Goal: Transaction & Acquisition: Obtain resource

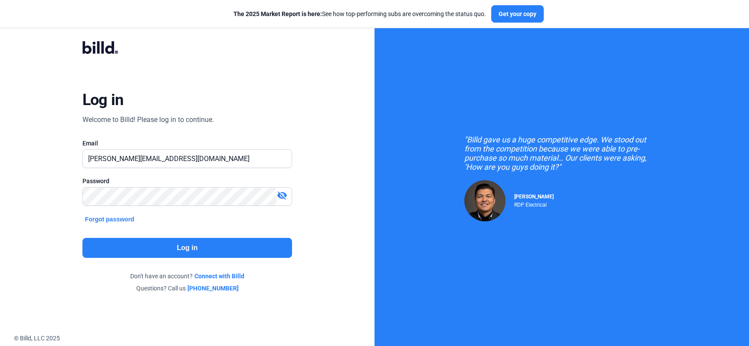
click at [225, 247] on button "Log in" at bounding box center [187, 248] width 210 height 20
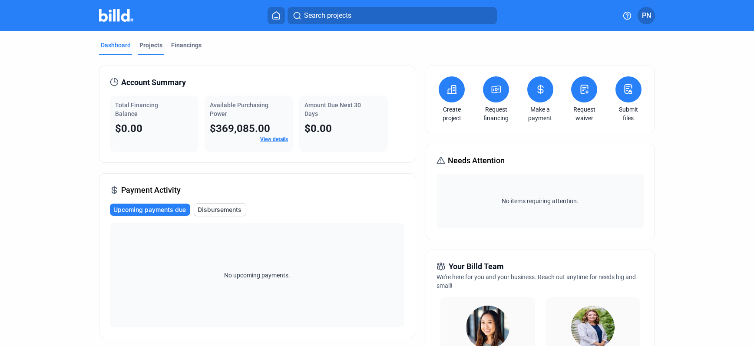
click at [155, 46] on div "Projects" at bounding box center [150, 45] width 23 height 9
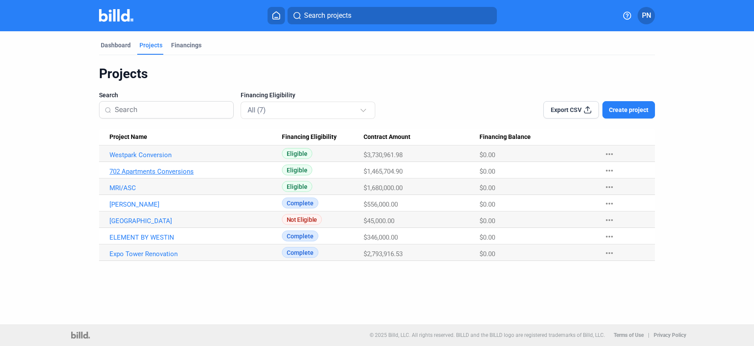
click at [172, 172] on link "702 Apartments Conversions" at bounding box center [195, 172] width 172 height 8
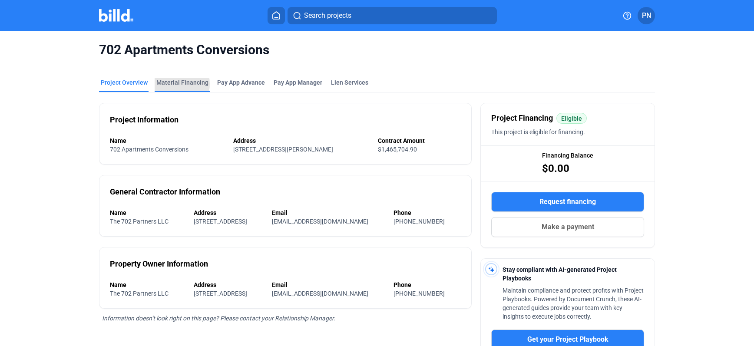
click at [170, 84] on div "Material Financing" at bounding box center [182, 82] width 52 height 9
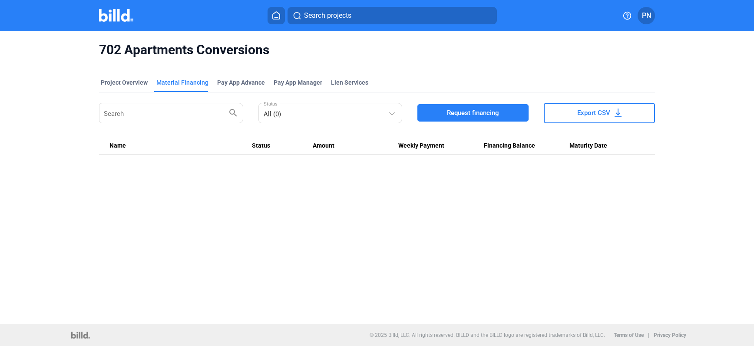
click at [485, 111] on span "Request financing" at bounding box center [473, 113] width 52 height 9
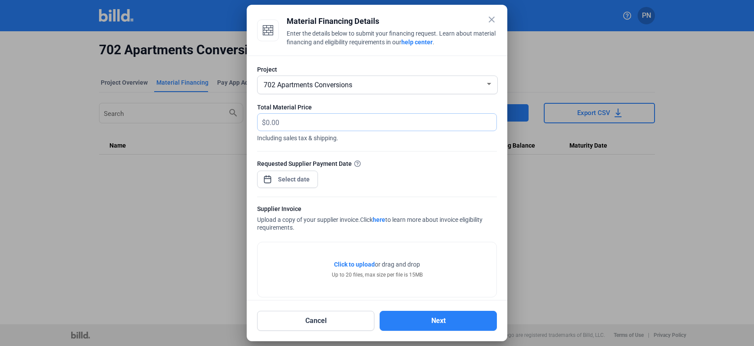
click at [428, 122] on input "text" at bounding box center [381, 122] width 231 height 17
